Goal: Complete application form

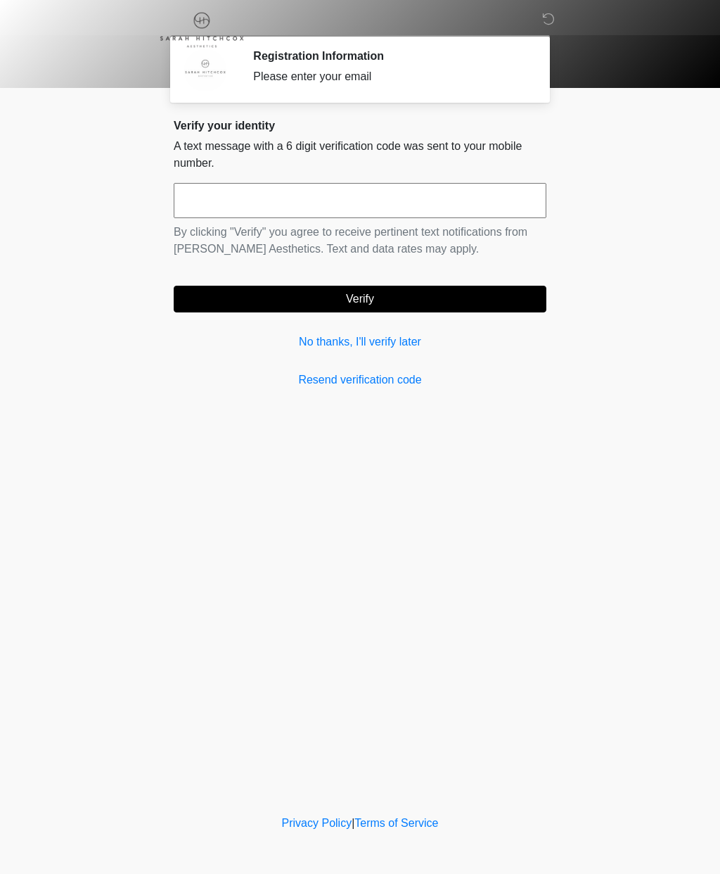
click at [391, 345] on link "No thanks, I'll verify later" at bounding box center [360, 341] width 373 height 17
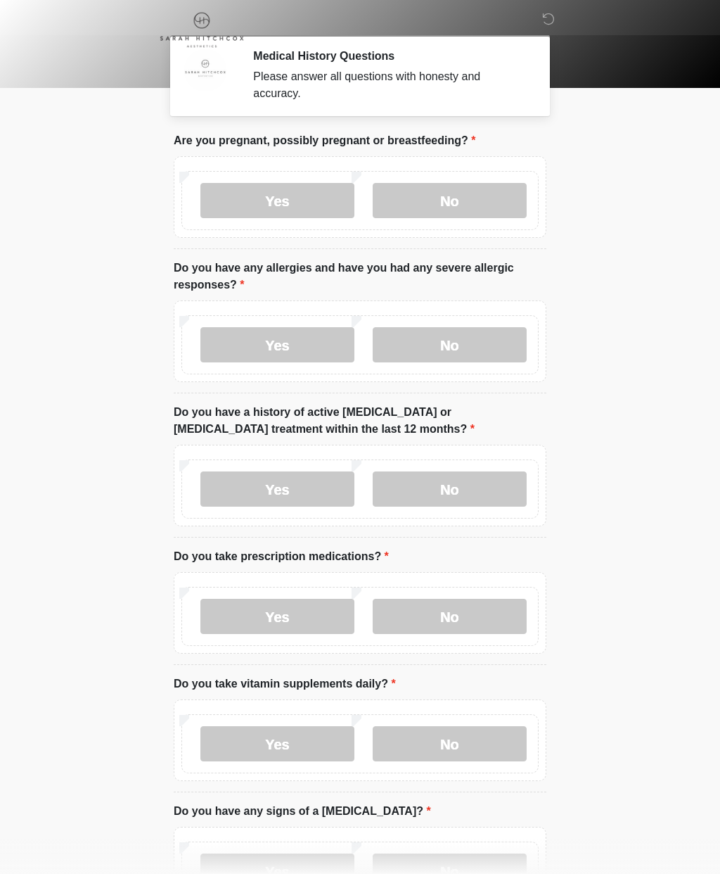
click at [454, 213] on label "No" at bounding box center [450, 200] width 154 height 35
click at [463, 343] on label "No" at bounding box center [450, 344] width 154 height 35
click at [475, 492] on label "No" at bounding box center [450, 488] width 154 height 35
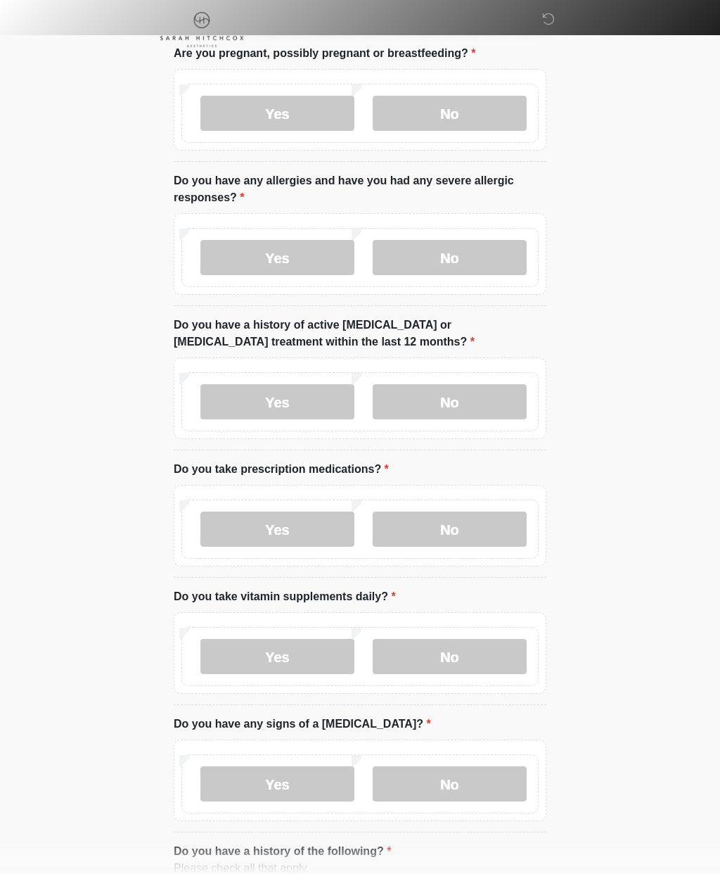
click at [300, 530] on label "Yes" at bounding box center [278, 529] width 154 height 35
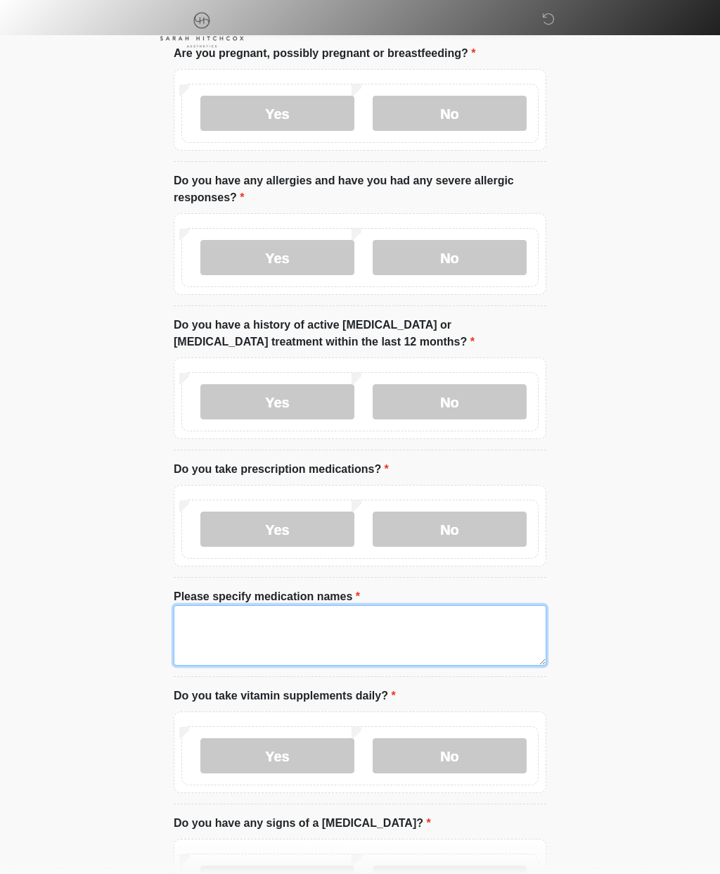
click at [376, 636] on textarea "Please specify medication names" at bounding box center [360, 635] width 373 height 61
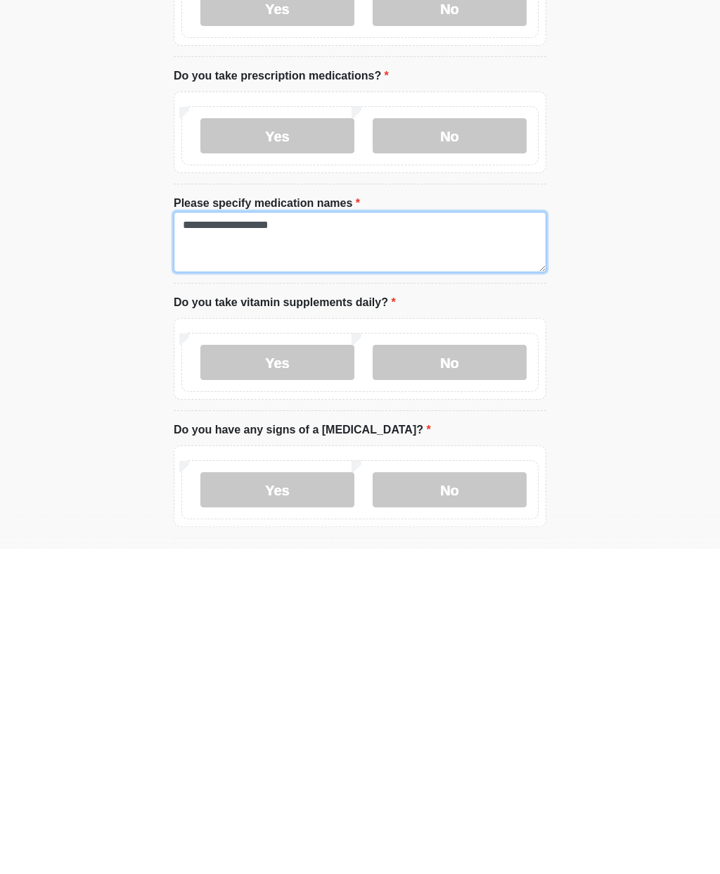
scroll to position [156, 0]
type textarea "**********"
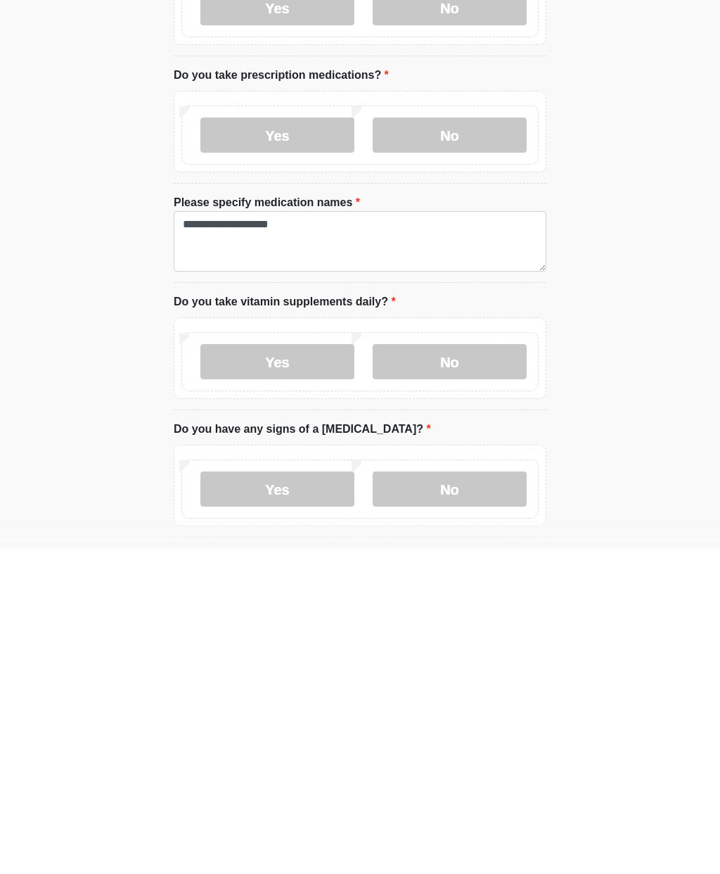
click at [310, 669] on label "Yes" at bounding box center [278, 686] width 154 height 35
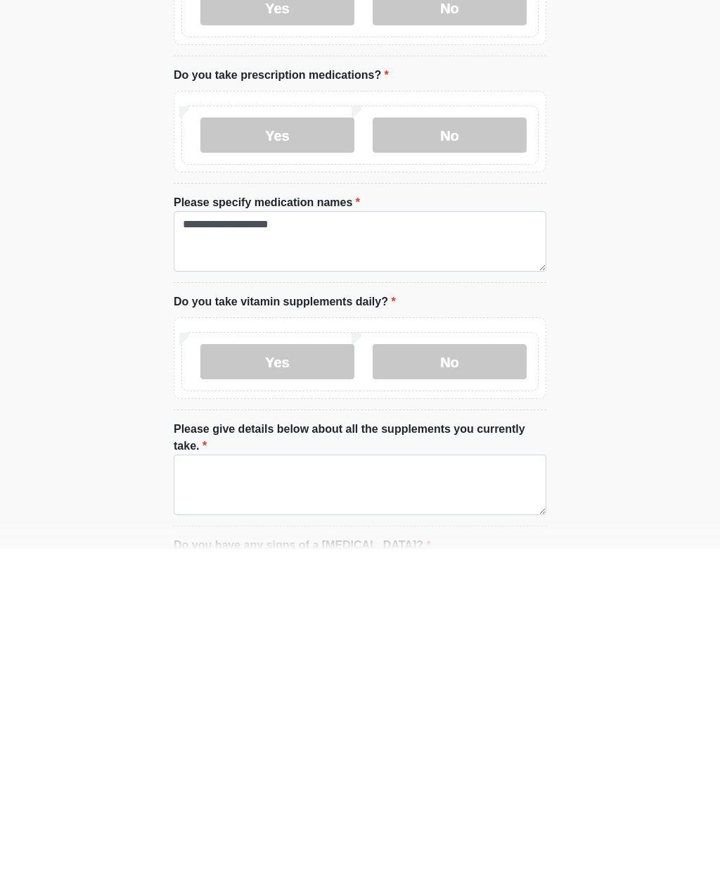
scroll to position [482, 0]
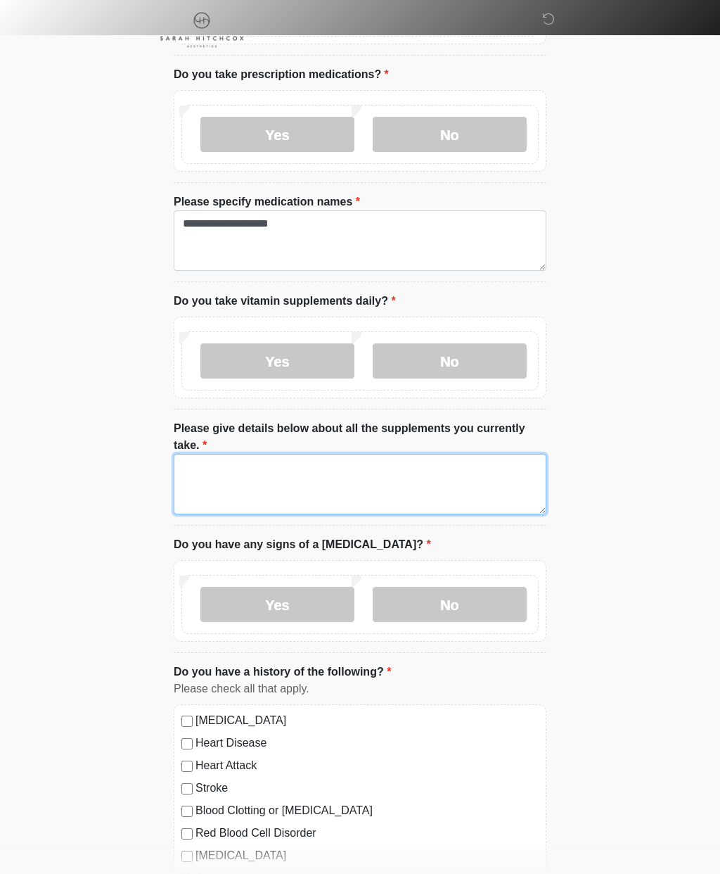
click at [431, 475] on textarea "Please give details below about all the supplements you currently take." at bounding box center [360, 484] width 373 height 61
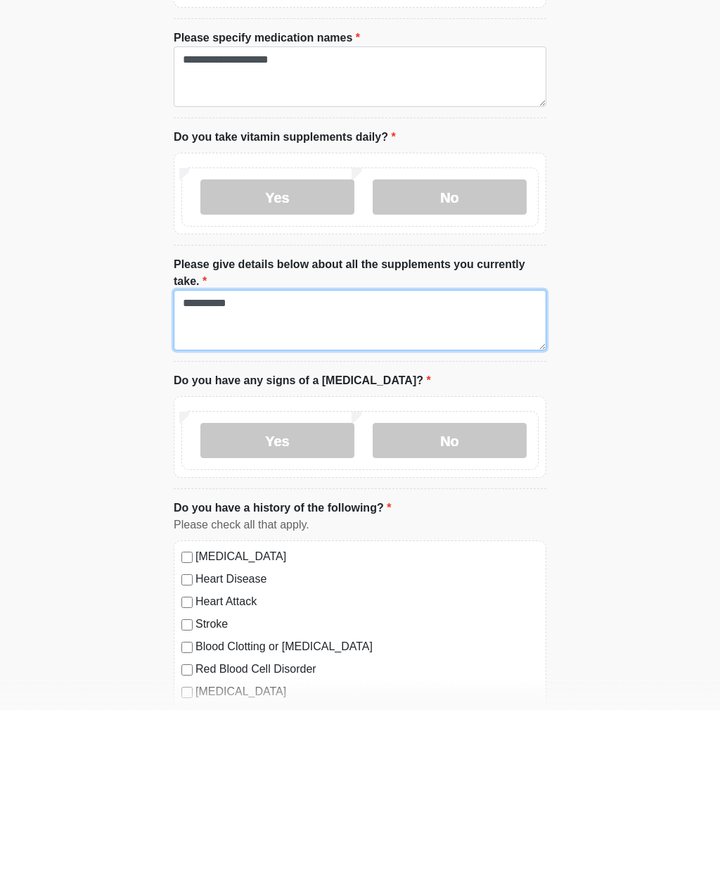
type textarea "*********"
click at [474, 587] on label "No" at bounding box center [450, 604] width 154 height 35
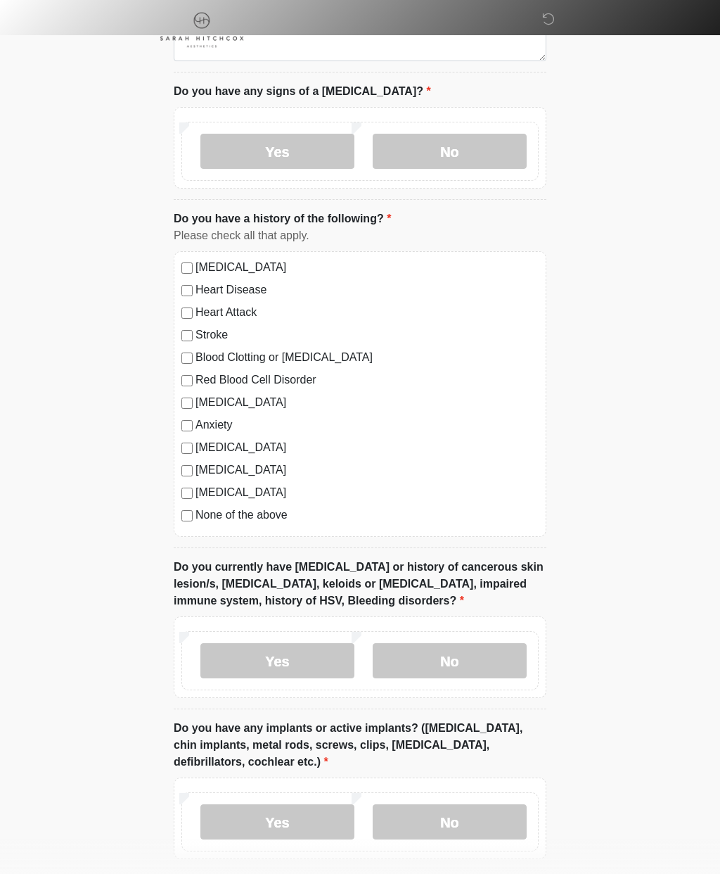
scroll to position [948, 0]
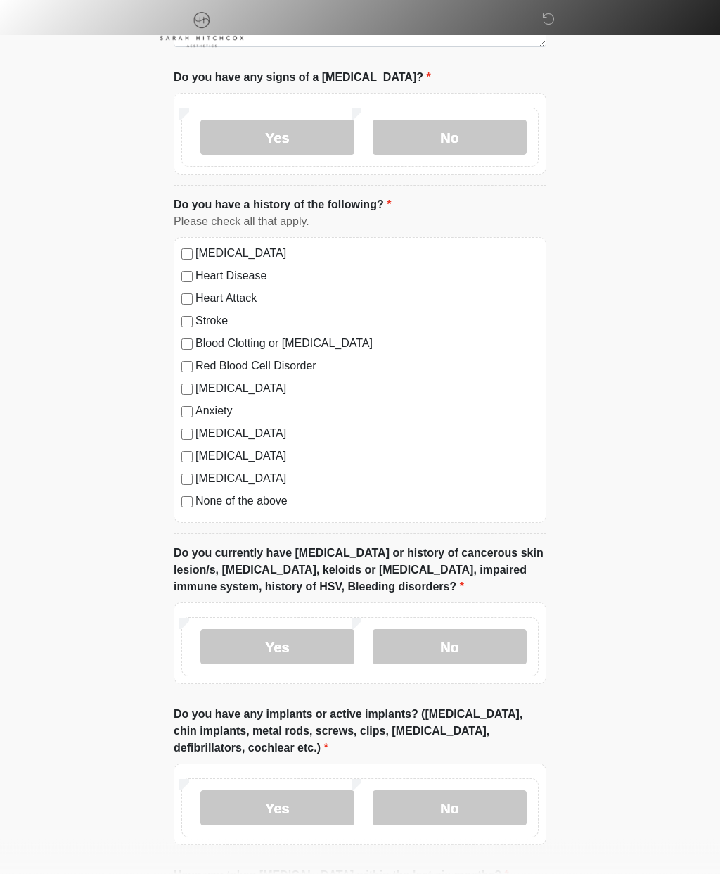
click at [488, 634] on label "No" at bounding box center [450, 647] width 154 height 35
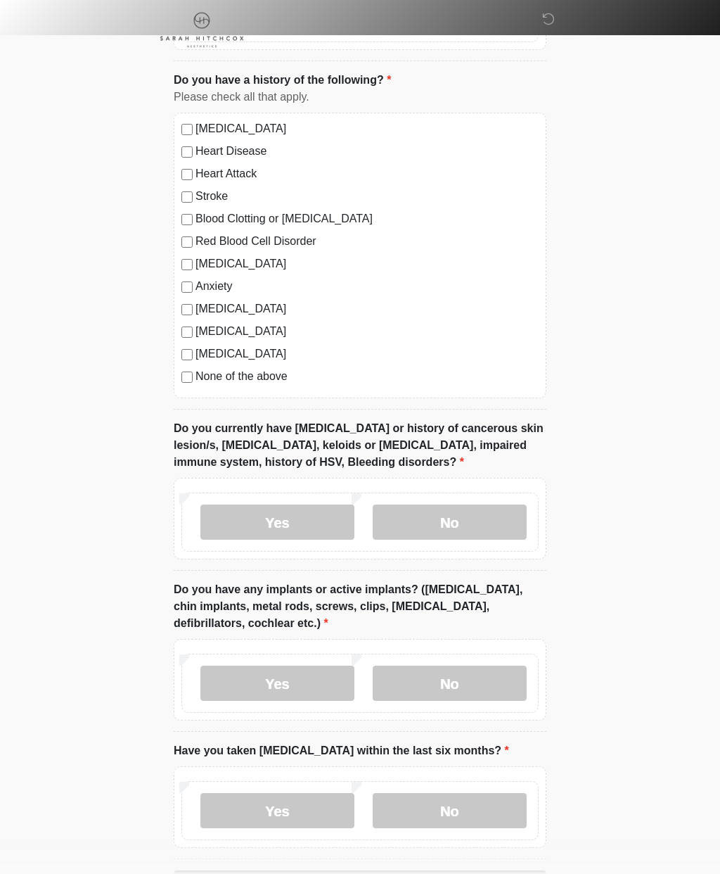
click at [462, 679] on label "No" at bounding box center [450, 683] width 154 height 35
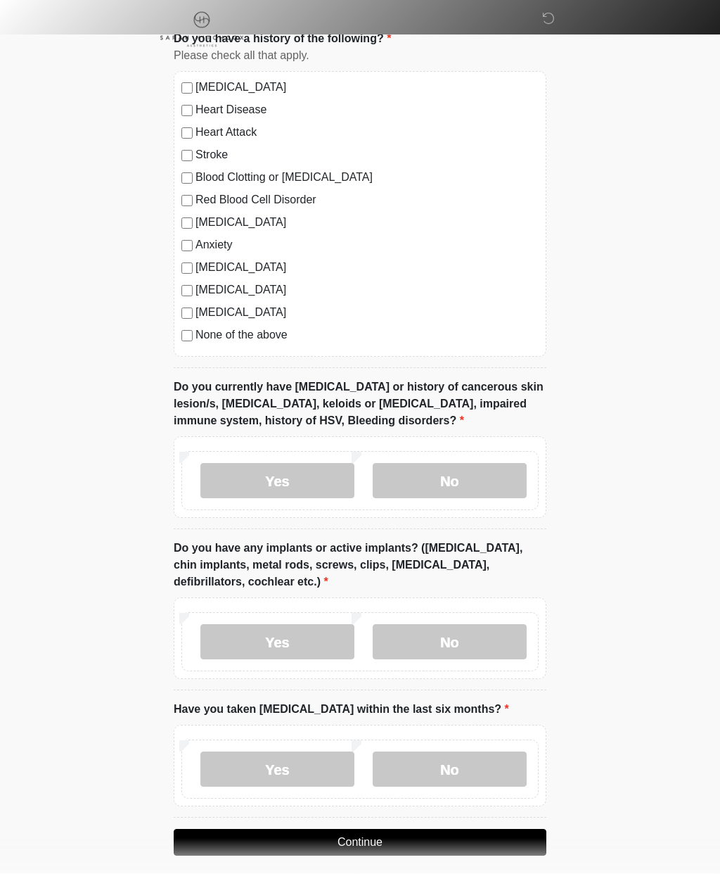
scroll to position [1112, 0]
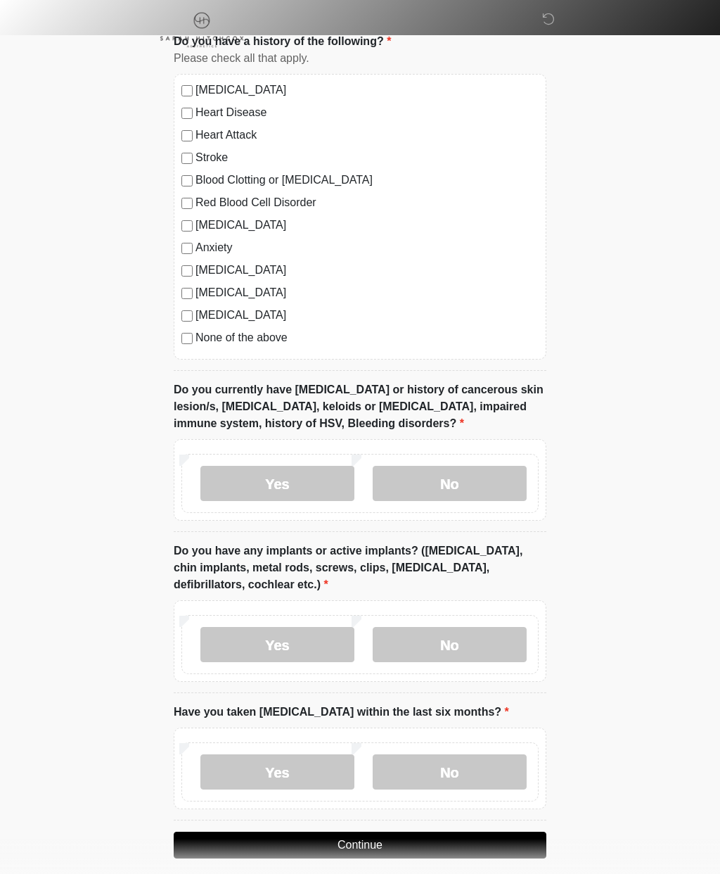
click at [483, 765] on label "No" at bounding box center [450, 771] width 154 height 35
click at [468, 832] on button "Continue" at bounding box center [360, 845] width 373 height 27
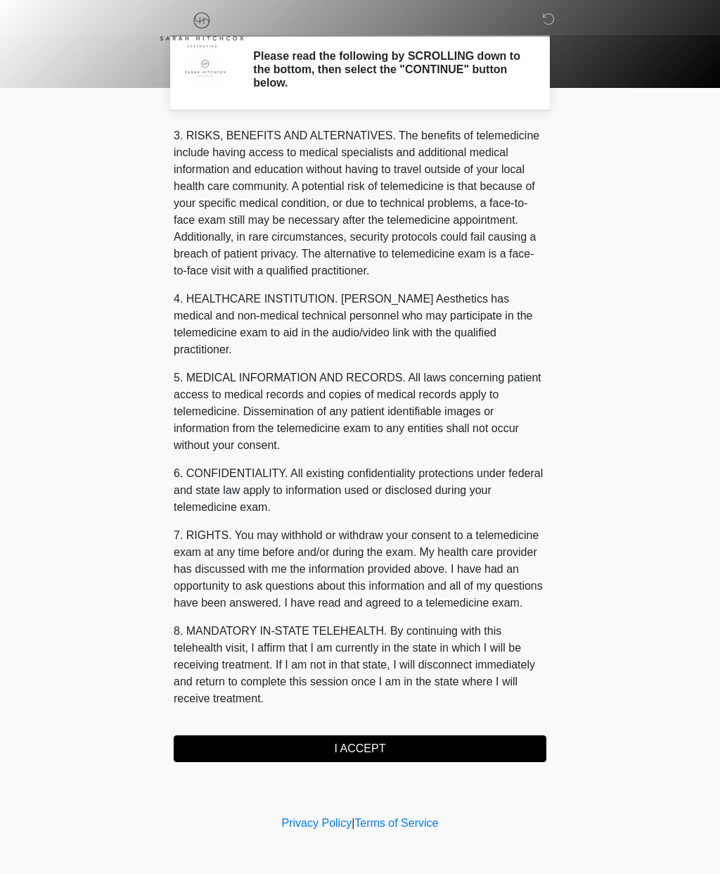
scroll to position [241, 0]
click at [413, 741] on button "I ACCEPT" at bounding box center [360, 748] width 373 height 27
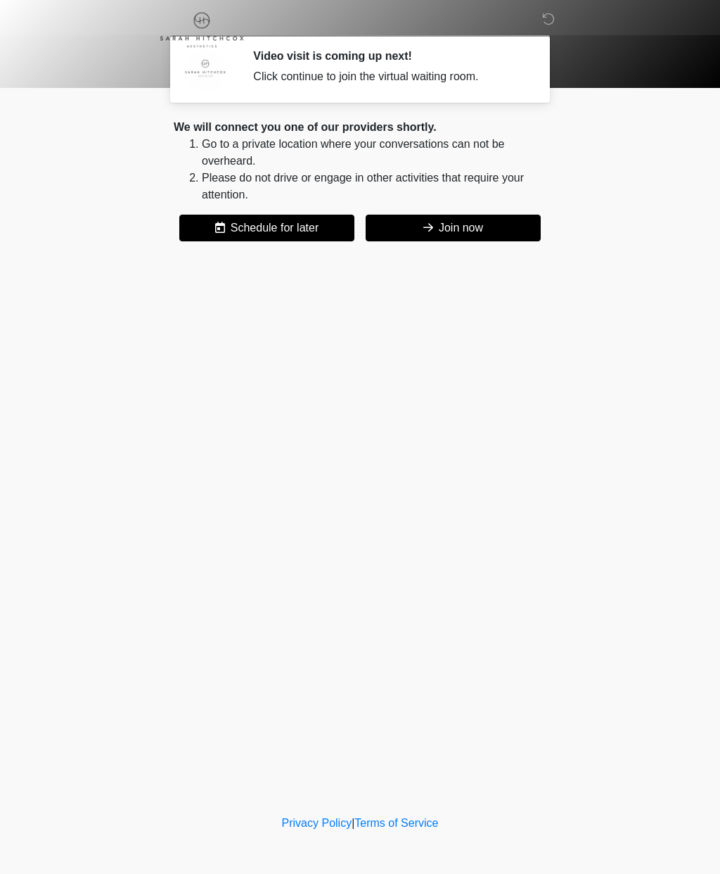
click at [447, 223] on button "Join now" at bounding box center [453, 228] width 175 height 27
